Goal: Task Accomplishment & Management: Use online tool/utility

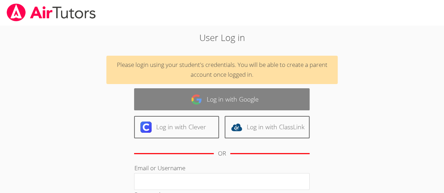
click at [225, 105] on link "Log in with Google" at bounding box center [221, 99] width 175 height 22
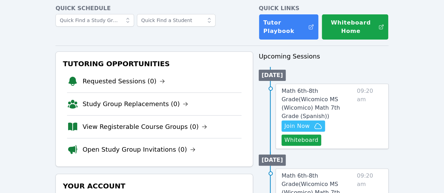
scroll to position [34, 0]
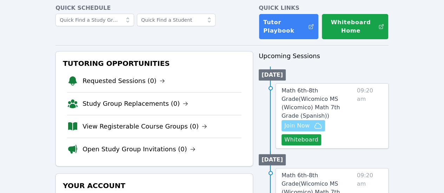
click at [319, 122] on span "Join Now" at bounding box center [303, 126] width 38 height 8
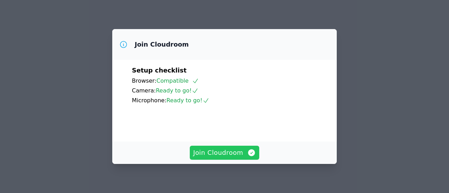
click at [231, 159] on button "Join Cloudroom" at bounding box center [225, 153] width 70 height 14
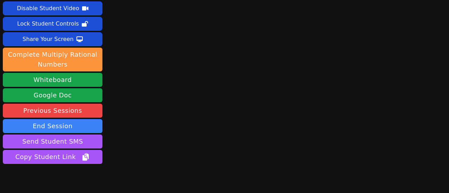
scroll to position [29, 0]
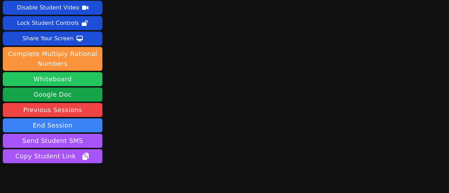
click at [71, 81] on button "Whiteboard" at bounding box center [53, 79] width 100 height 14
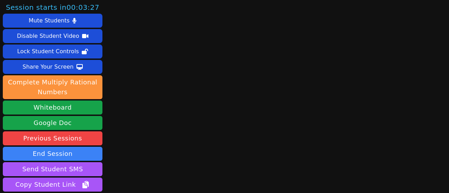
scroll to position [0, 0]
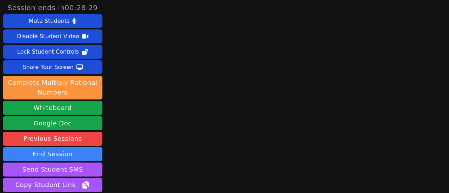
click at [148, 57] on div "Session ends in 00:28:29 Mute Students Disable Student Video Lock Student Contr…" at bounding box center [224, 96] width 449 height 193
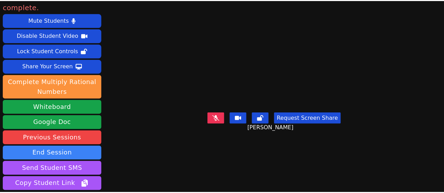
scroll to position [11, 0]
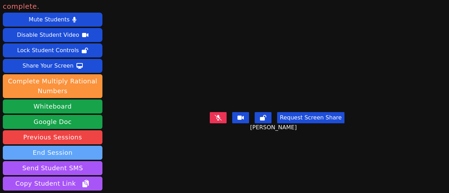
click at [91, 146] on button "End Session" at bounding box center [53, 153] width 100 height 14
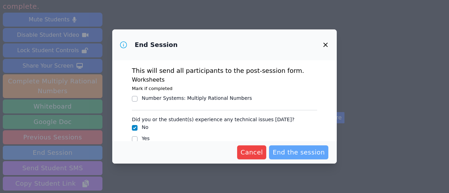
click at [311, 155] on span "End the session" at bounding box center [299, 153] width 52 height 10
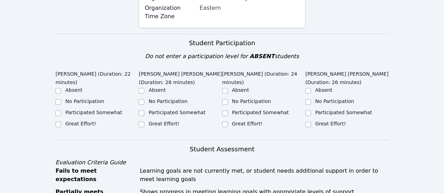
scroll to position [227, 0]
click at [59, 121] on input "Great Effort!" at bounding box center [58, 124] width 6 height 6
checkbox input "true"
click at [140, 121] on input "Great Effort!" at bounding box center [142, 124] width 6 height 6
checkbox input "true"
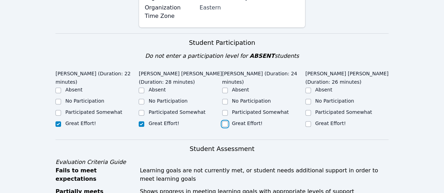
click at [224, 121] on input "Great Effort!" at bounding box center [225, 124] width 6 height 6
checkbox input "true"
click at [307, 121] on input "Great Effort!" at bounding box center [308, 124] width 6 height 6
checkbox input "true"
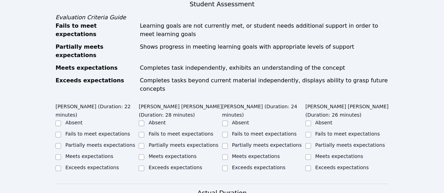
scroll to position [374, 0]
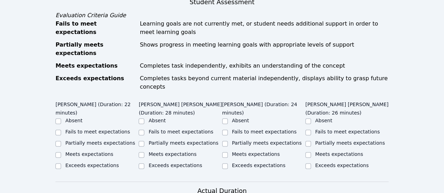
click at [60, 162] on div at bounding box center [58, 166] width 6 height 8
click at [142, 164] on input "Exceeds expectations" at bounding box center [142, 167] width 6 height 6
checkbox input "true"
click at [224, 164] on input "Exceeds expectations" at bounding box center [225, 167] width 6 height 6
checkbox input "true"
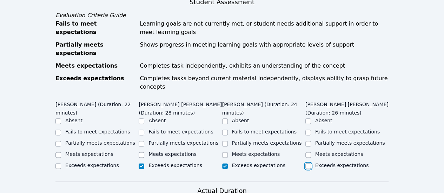
click at [308, 164] on input "Exceeds expectations" at bounding box center [308, 167] width 6 height 6
checkbox input "true"
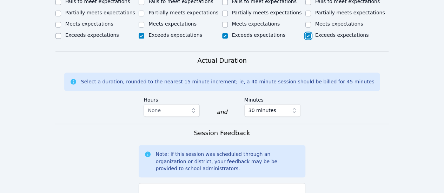
scroll to position [556, 0]
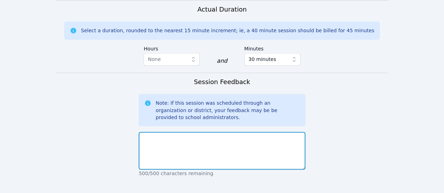
click at [214, 132] on textarea at bounding box center [222, 151] width 166 height 38
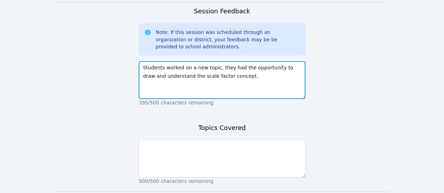
scroll to position [628, 0]
type textarea "Students worked on a new topic, they had the opportunity to draw and understand…"
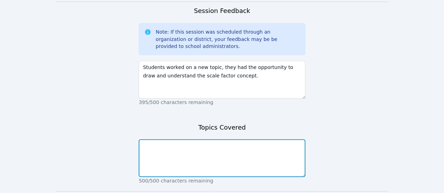
click at [214, 139] on textarea at bounding box center [222, 158] width 166 height 38
type textarea "Scale copy and scale factor"
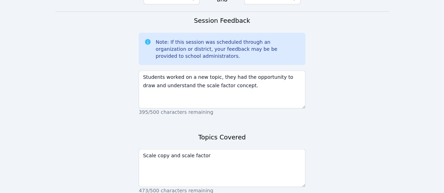
scroll to position [637, 0]
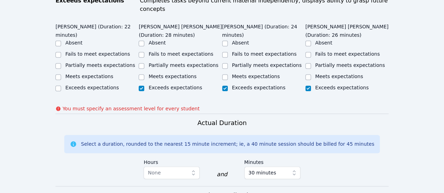
scroll to position [452, 0]
click at [55, 86] on input "Exceeds expectations" at bounding box center [58, 89] width 6 height 6
checkbox input "true"
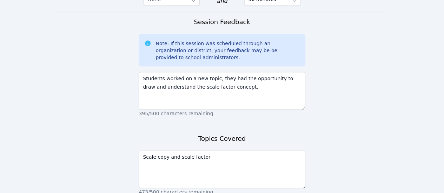
scroll to position [654, 0]
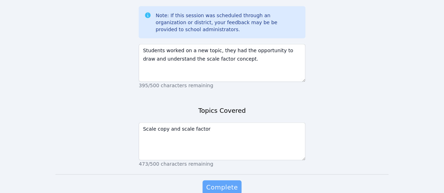
click at [222, 180] on button "Complete" at bounding box center [222, 187] width 39 height 14
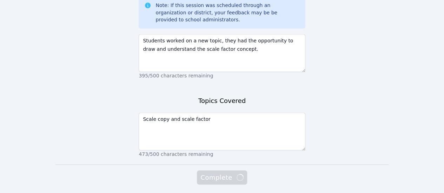
scroll to position [644, 0]
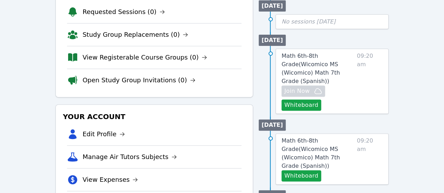
scroll to position [103, 0]
